Goal: Task Accomplishment & Management: Use online tool/utility

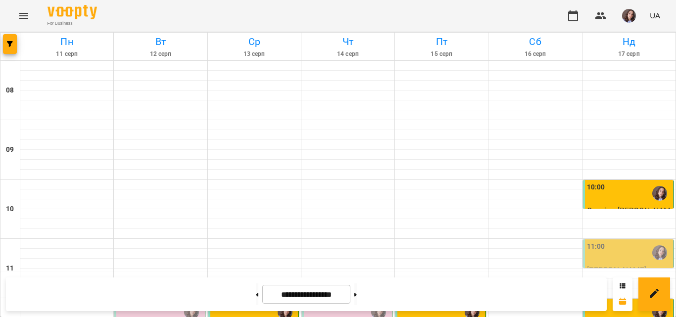
scroll to position [544, 0]
click at [357, 294] on button at bounding box center [355, 294] width 2 height 22
type input "**********"
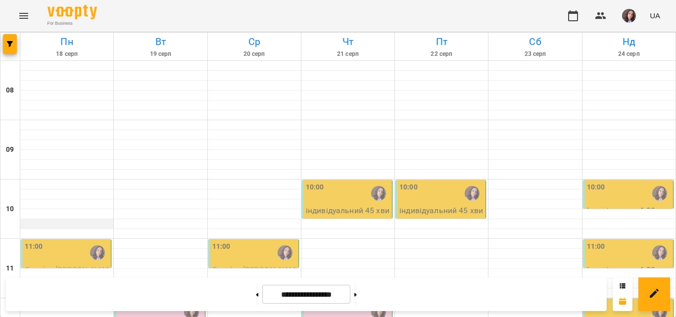
scroll to position [49, 0]
click at [59, 241] on div "11:00" at bounding box center [67, 252] width 84 height 23
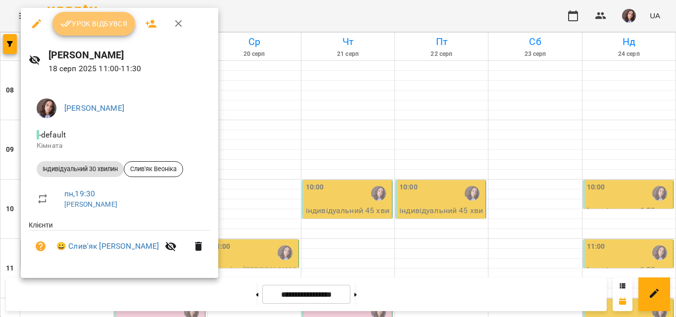
click at [106, 22] on span "Урок відбувся" at bounding box center [93, 24] width 67 height 12
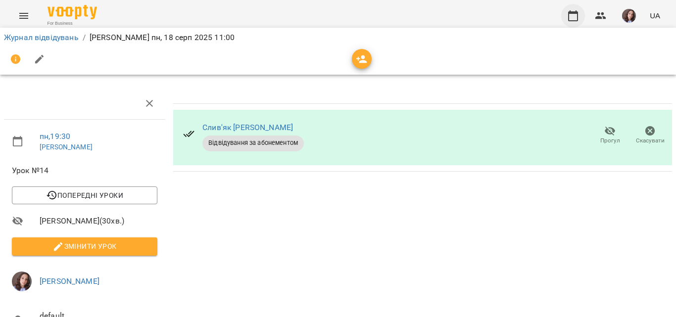
click at [573, 20] on icon "button" at bounding box center [573, 16] width 12 height 12
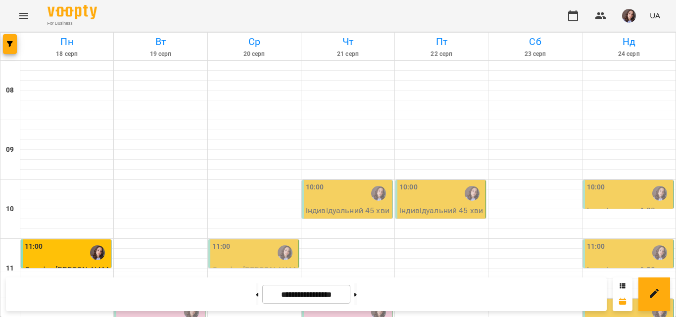
scroll to position [520, 0]
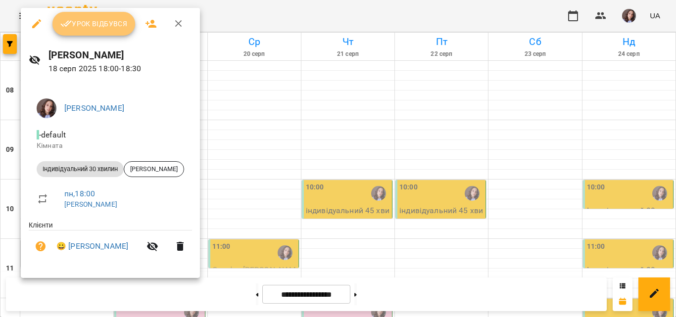
click at [97, 26] on span "Урок відбувся" at bounding box center [93, 24] width 67 height 12
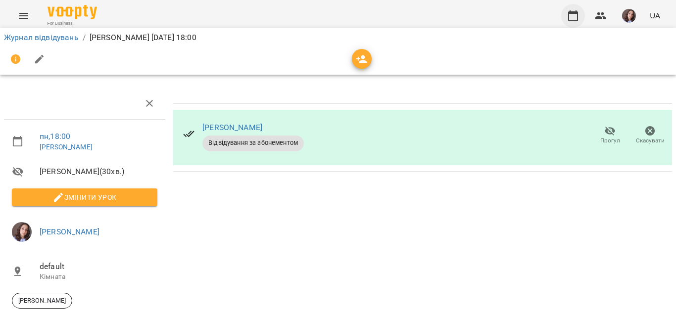
click at [578, 18] on icon "button" at bounding box center [573, 15] width 10 height 11
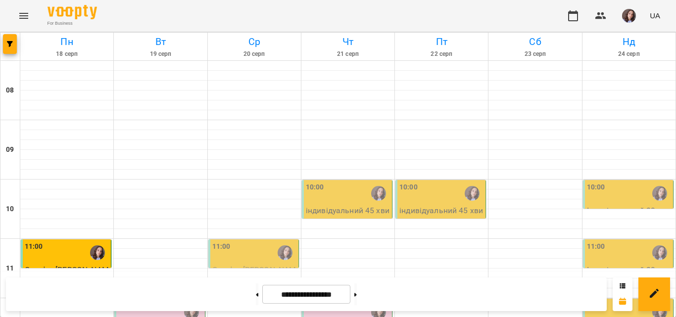
scroll to position [297, 0]
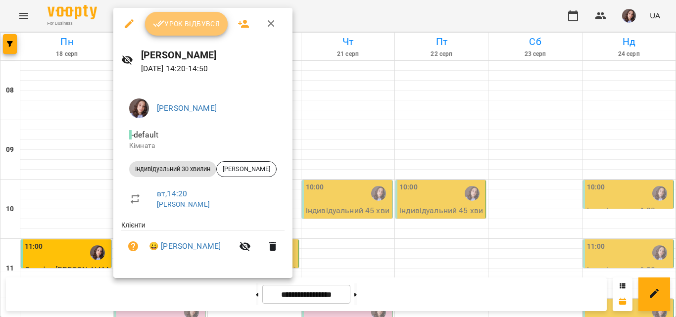
click at [204, 26] on span "Урок відбувся" at bounding box center [186, 24] width 67 height 12
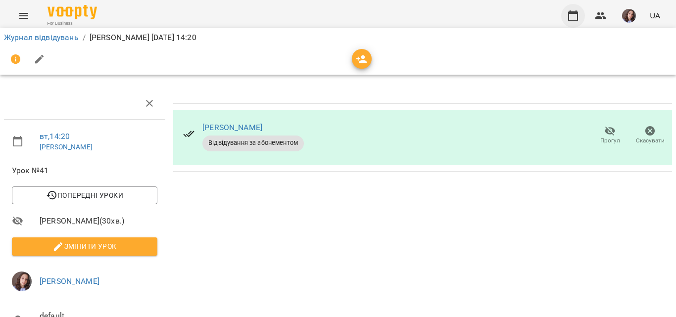
click at [571, 15] on icon "button" at bounding box center [573, 16] width 12 height 12
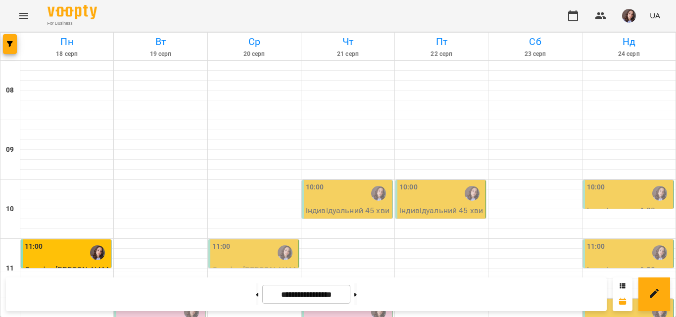
scroll to position [346, 0]
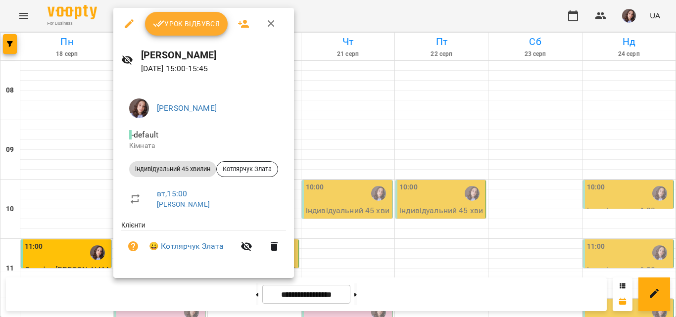
click at [192, 18] on span "Урок відбувся" at bounding box center [186, 24] width 67 height 12
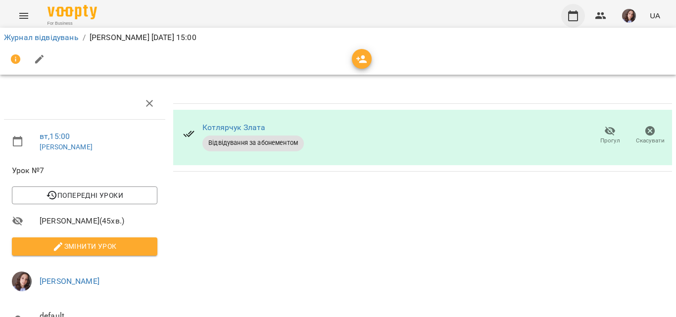
click at [570, 13] on icon "button" at bounding box center [573, 15] width 10 height 11
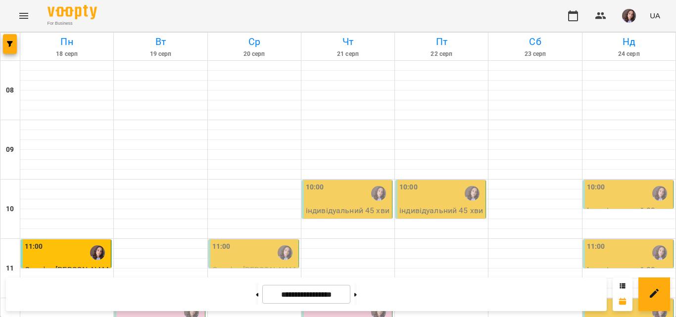
scroll to position [445, 0]
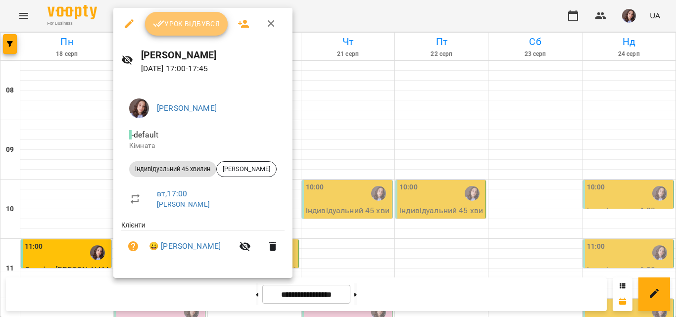
click at [168, 19] on span "Урок відбувся" at bounding box center [186, 24] width 67 height 12
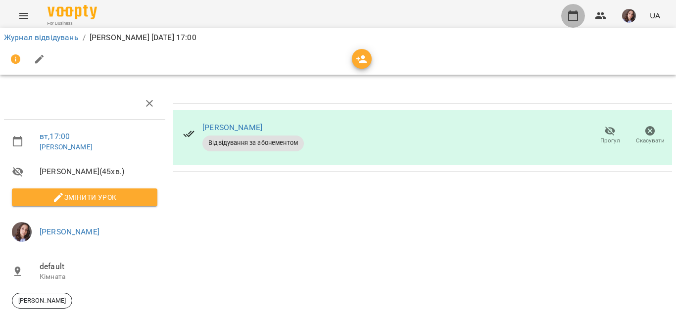
click at [579, 16] on icon "button" at bounding box center [573, 16] width 12 height 12
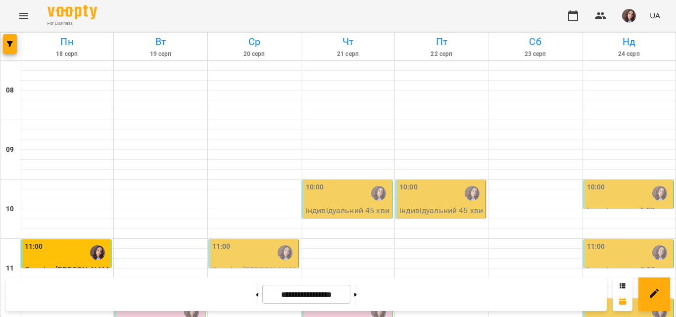
scroll to position [99, 0]
click at [245, 241] on div "11:00" at bounding box center [254, 252] width 84 height 23
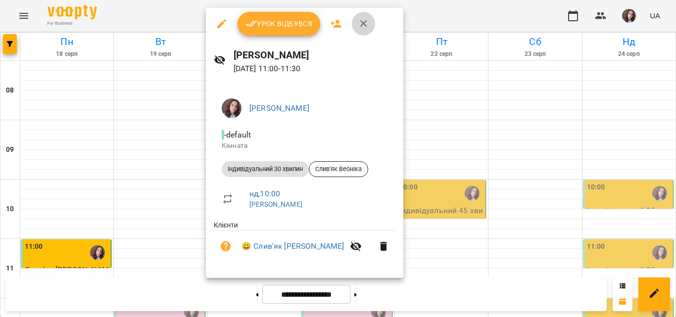
click at [362, 23] on icon "button" at bounding box center [363, 23] width 7 height 7
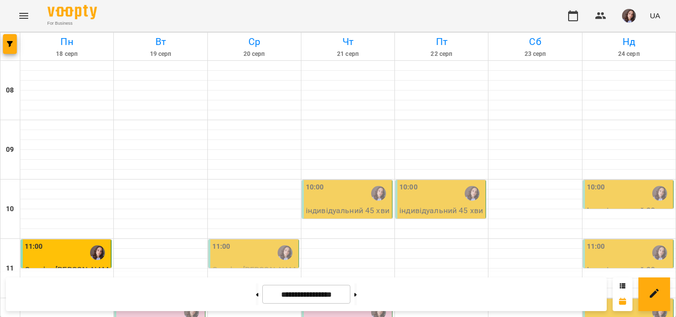
click at [274, 241] on div at bounding box center [285, 252] width 23 height 23
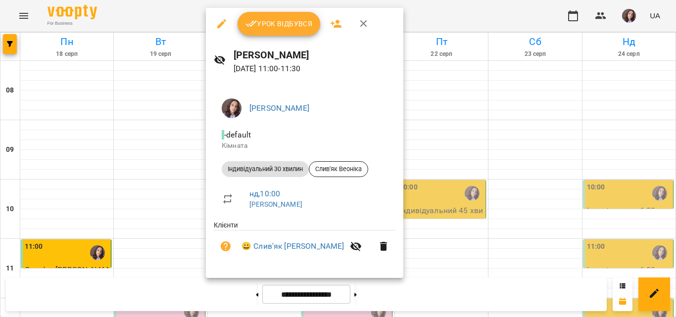
click at [367, 24] on icon "button" at bounding box center [364, 24] width 12 height 12
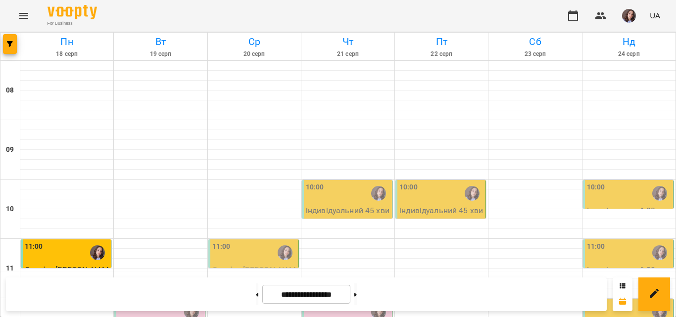
scroll to position [125, 0]
click at [625, 10] on img "button" at bounding box center [629, 16] width 14 height 14
click at [391, 127] on div at bounding box center [338, 158] width 676 height 317
click at [641, 21] on button "button" at bounding box center [629, 16] width 26 height 26
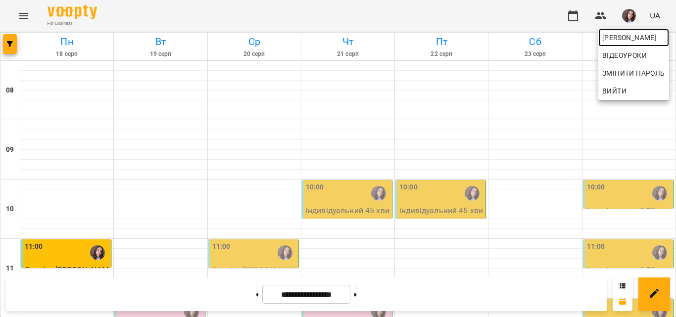
click at [621, 40] on span "[PERSON_NAME]" at bounding box center [633, 38] width 63 height 12
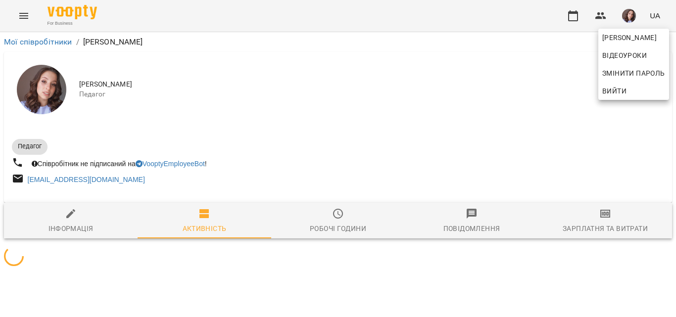
click at [599, 226] on div at bounding box center [338, 158] width 676 height 317
click at [599, 226] on div "[PERSON_NAME] Відеоуроки Змінити пароль Вийти" at bounding box center [338, 158] width 676 height 317
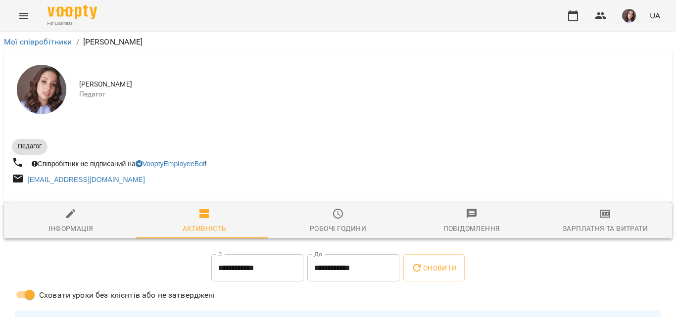
click at [599, 226] on div "[PERSON_NAME] Відеоуроки Змінити пароль Вийти" at bounding box center [338, 158] width 676 height 317
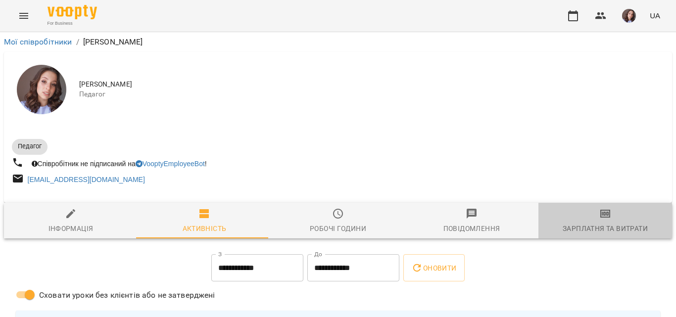
click at [599, 226] on div "Зарплатня та Витрати" at bounding box center [604, 229] width 85 height 12
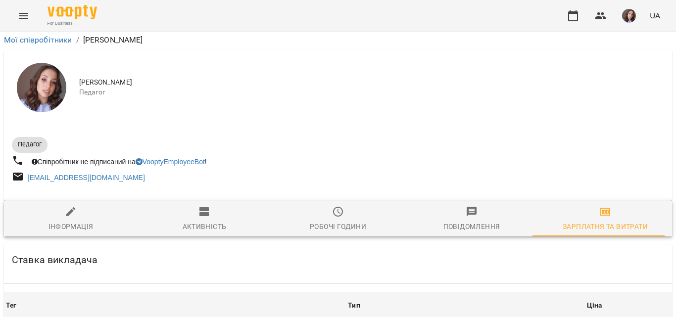
scroll to position [346, 0]
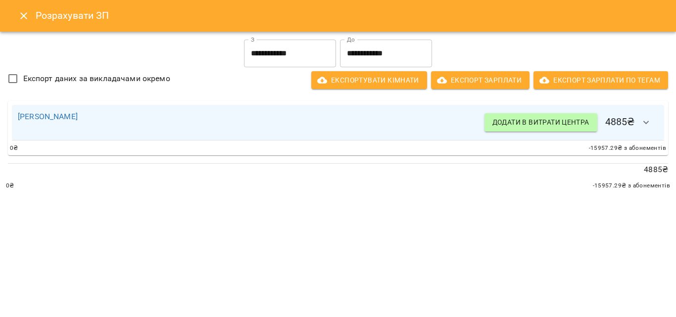
click at [287, 55] on input "**********" at bounding box center [290, 54] width 92 height 28
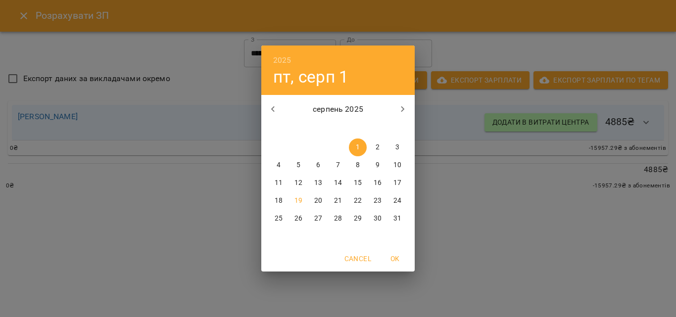
click at [276, 183] on p "11" at bounding box center [279, 183] width 8 height 10
type input "**********"
